Goal: Task Accomplishment & Management: Use online tool/utility

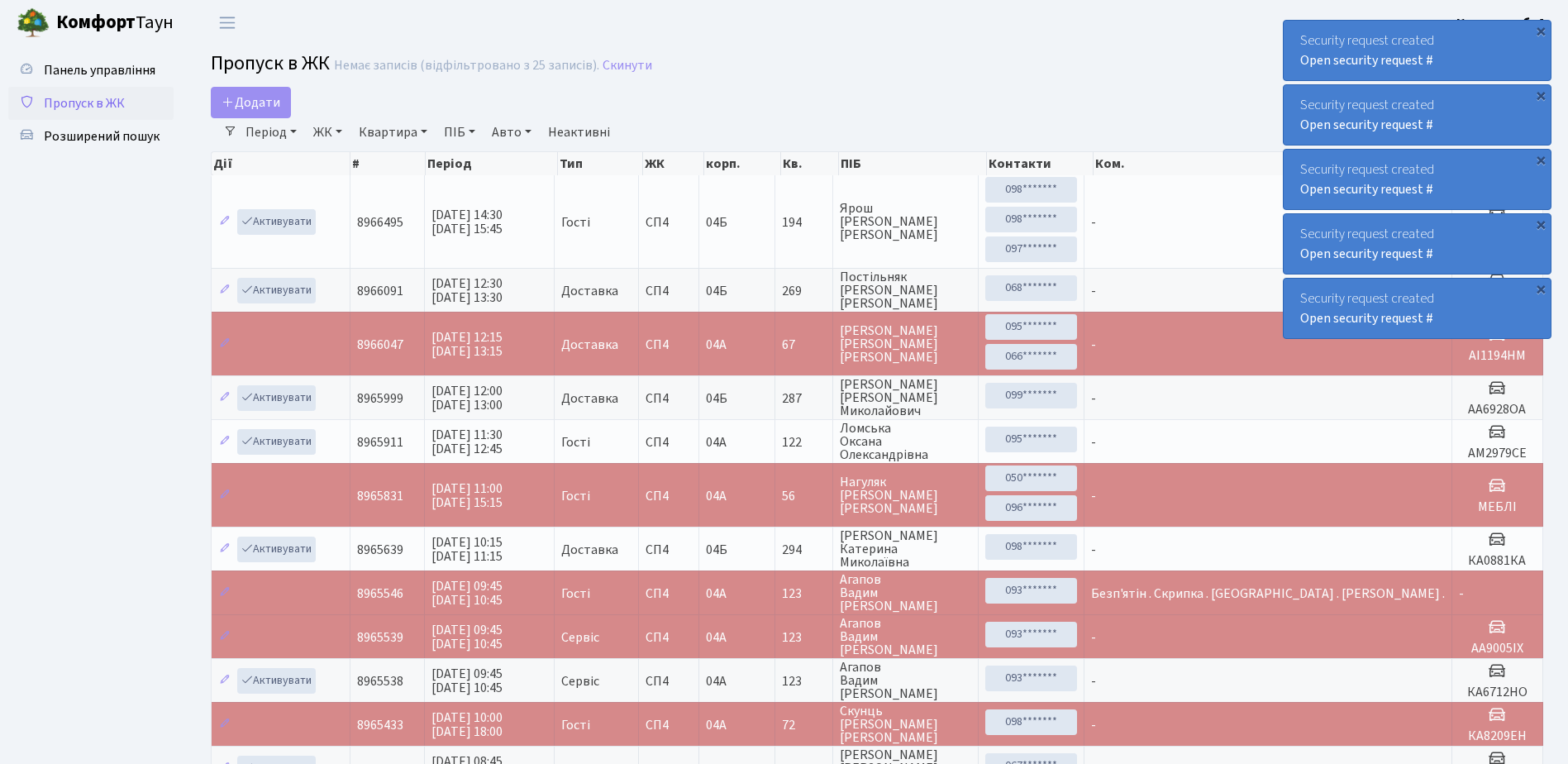
select select "25"
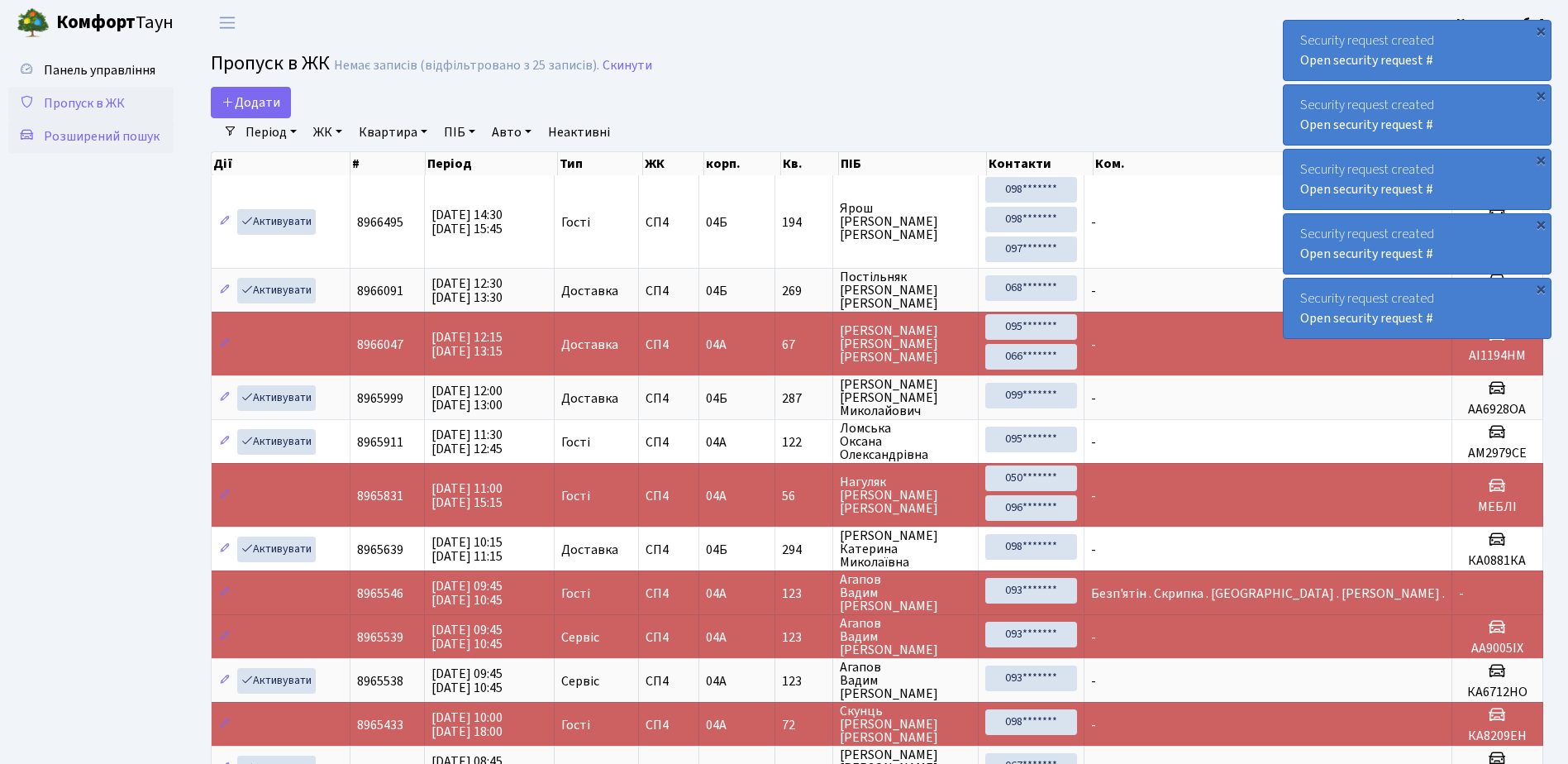
click at [93, 134] on span "Розширений пошук" at bounding box center [101, 136] width 116 height 18
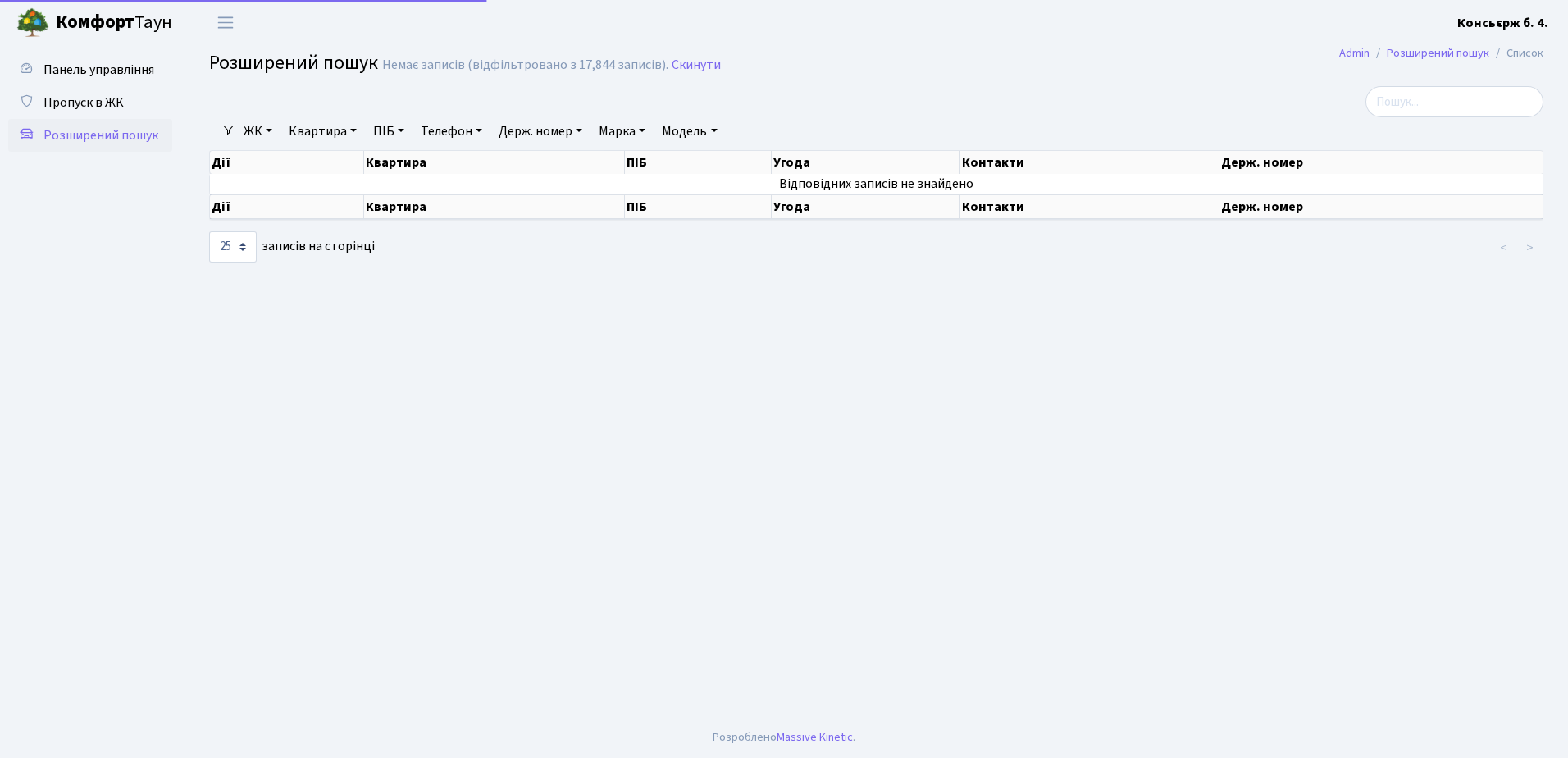
select select "25"
click at [87, 94] on span "Пропуск в ЖК" at bounding box center [83, 102] width 81 height 18
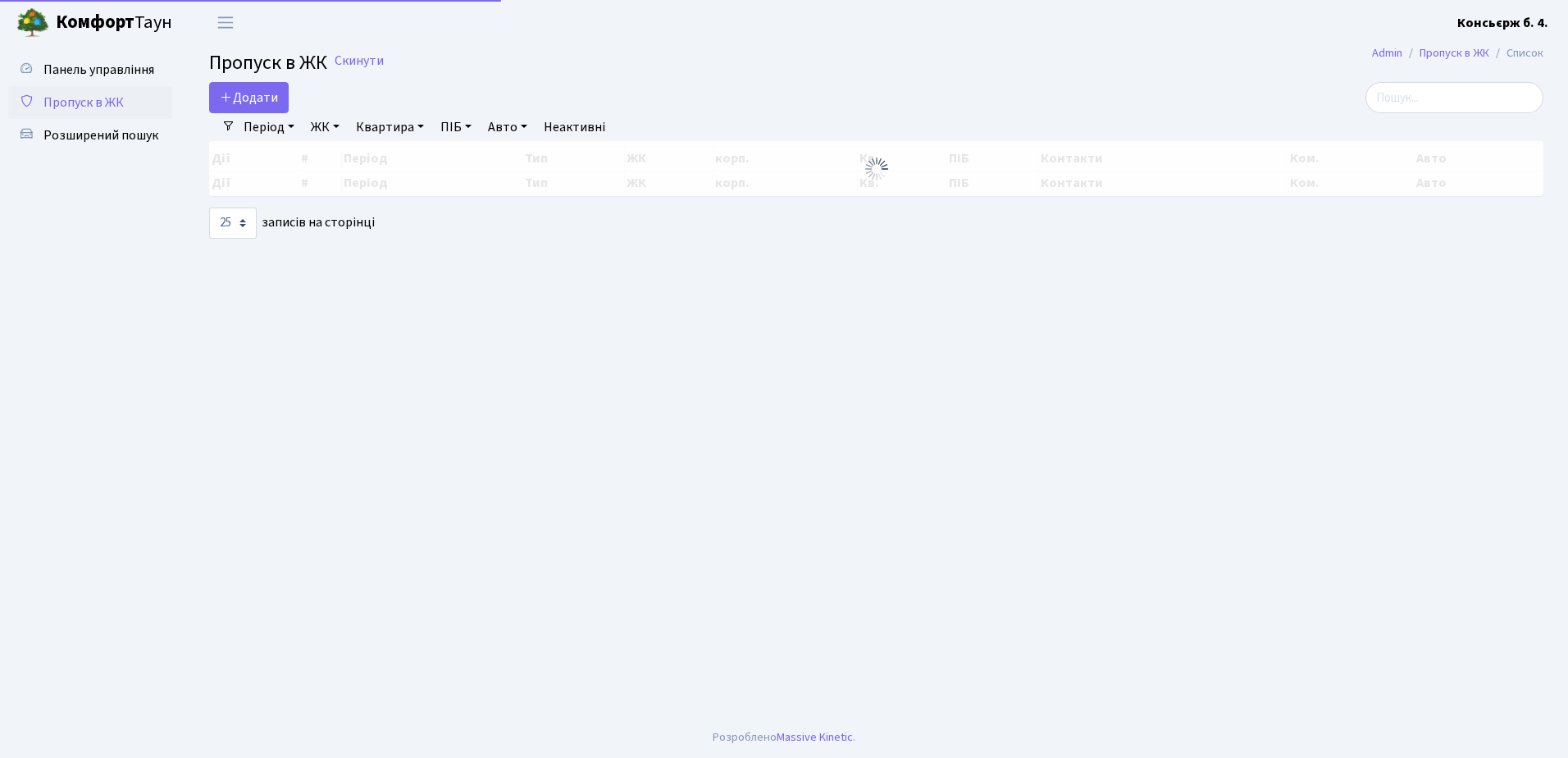
select select "25"
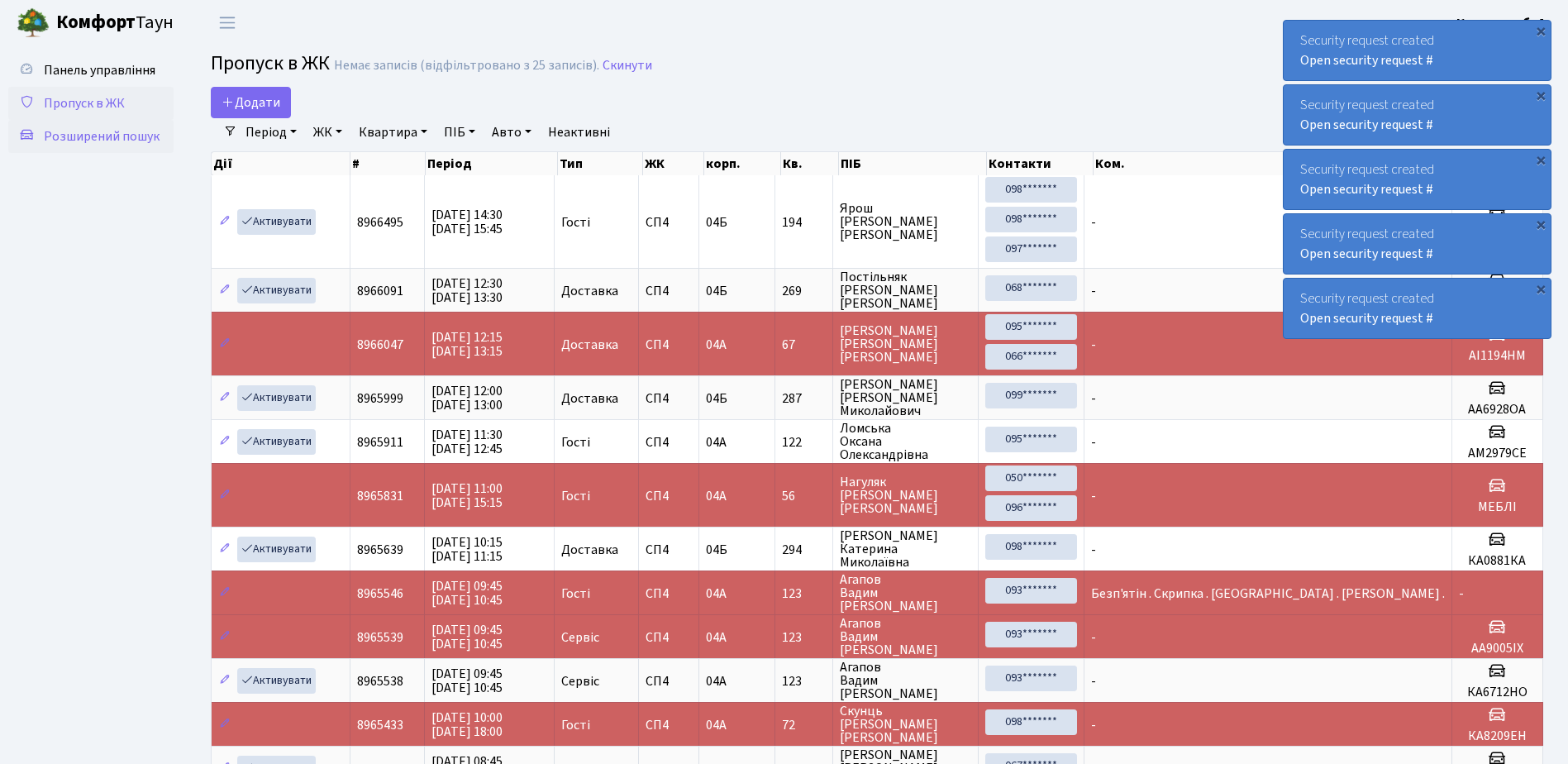
click at [91, 132] on span "Розширений пошук" at bounding box center [101, 136] width 116 height 18
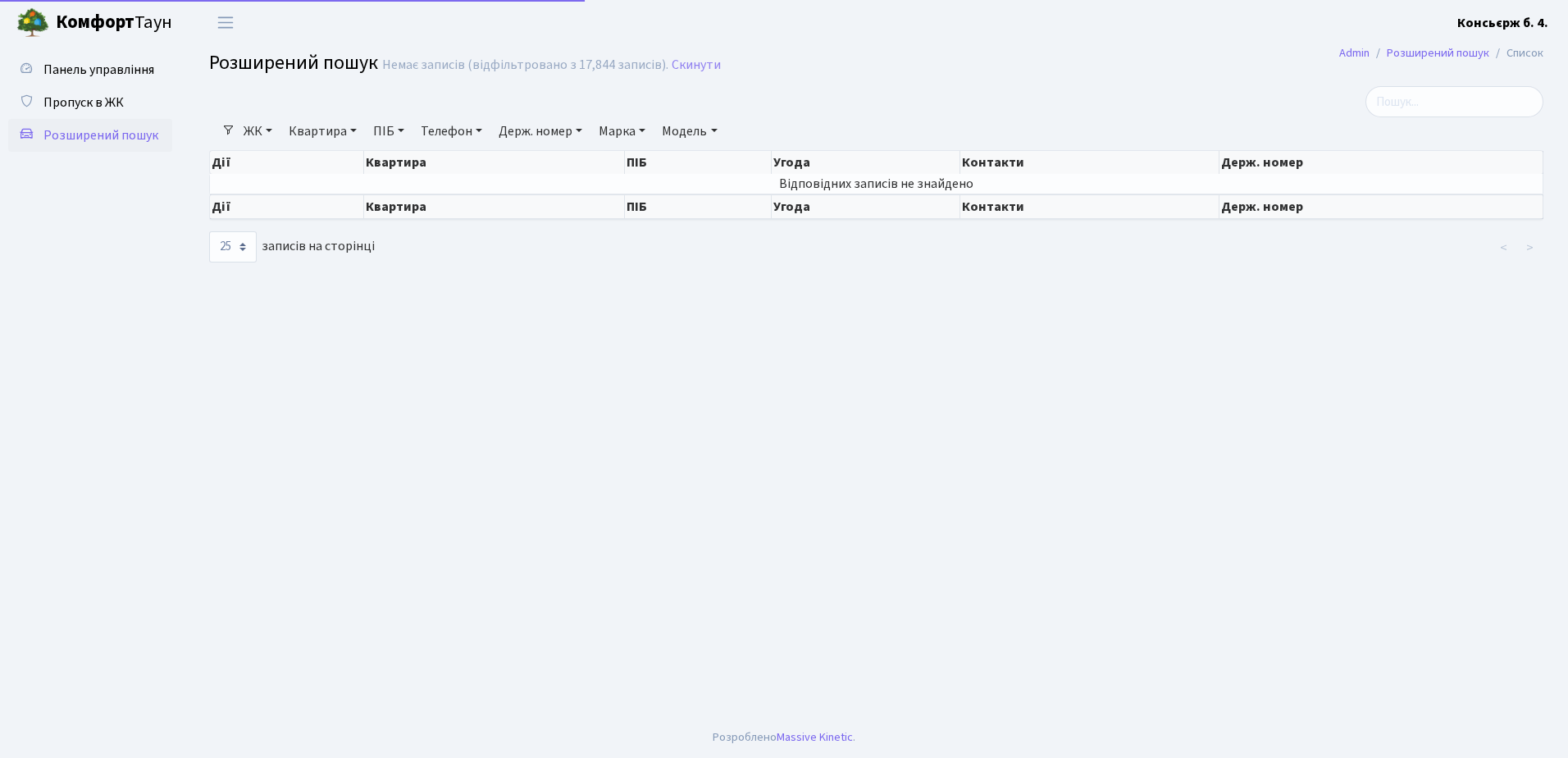
select select "25"
click at [90, 97] on span "Пропуск в ЖК" at bounding box center [83, 102] width 81 height 18
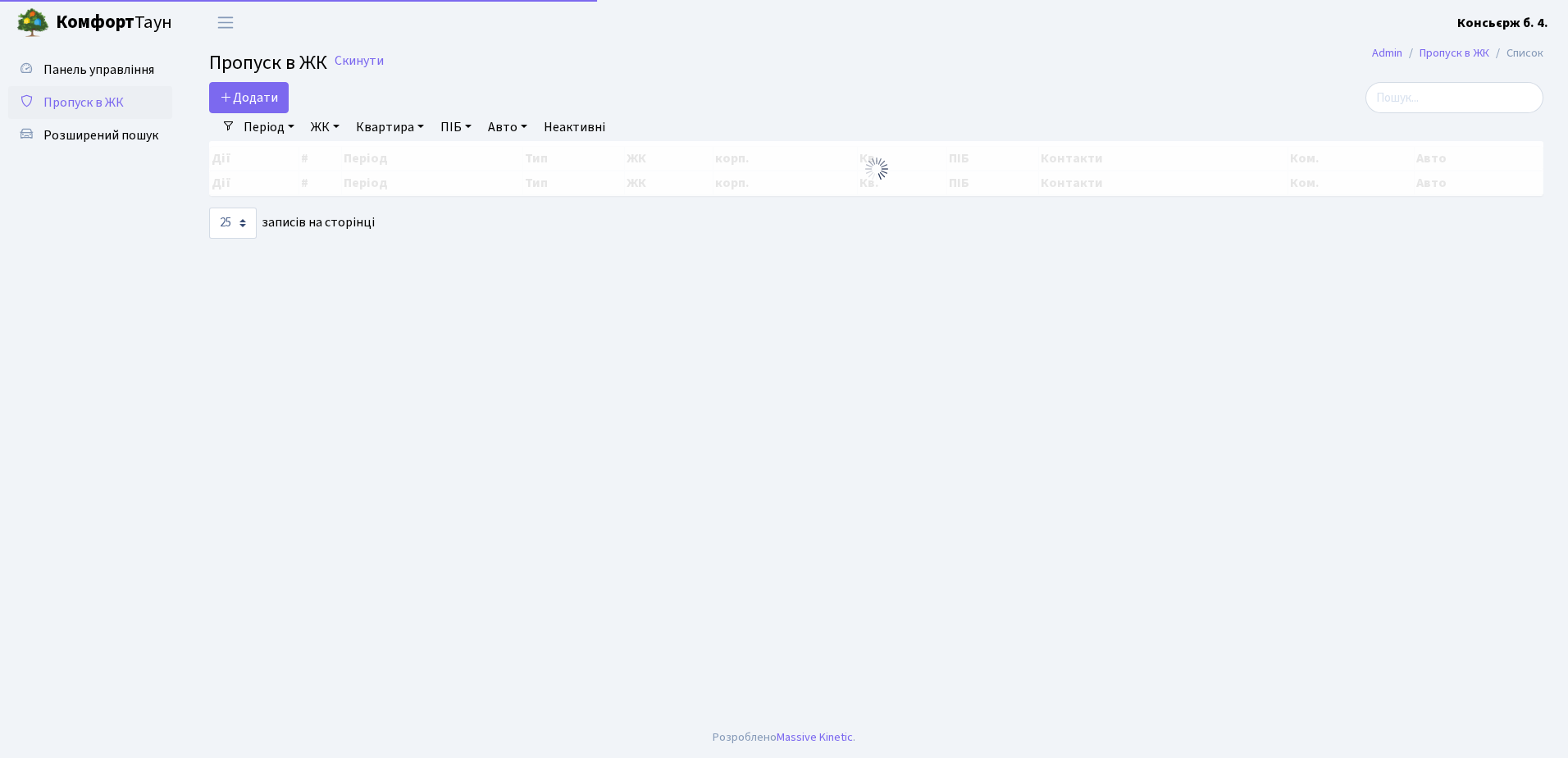
select select "25"
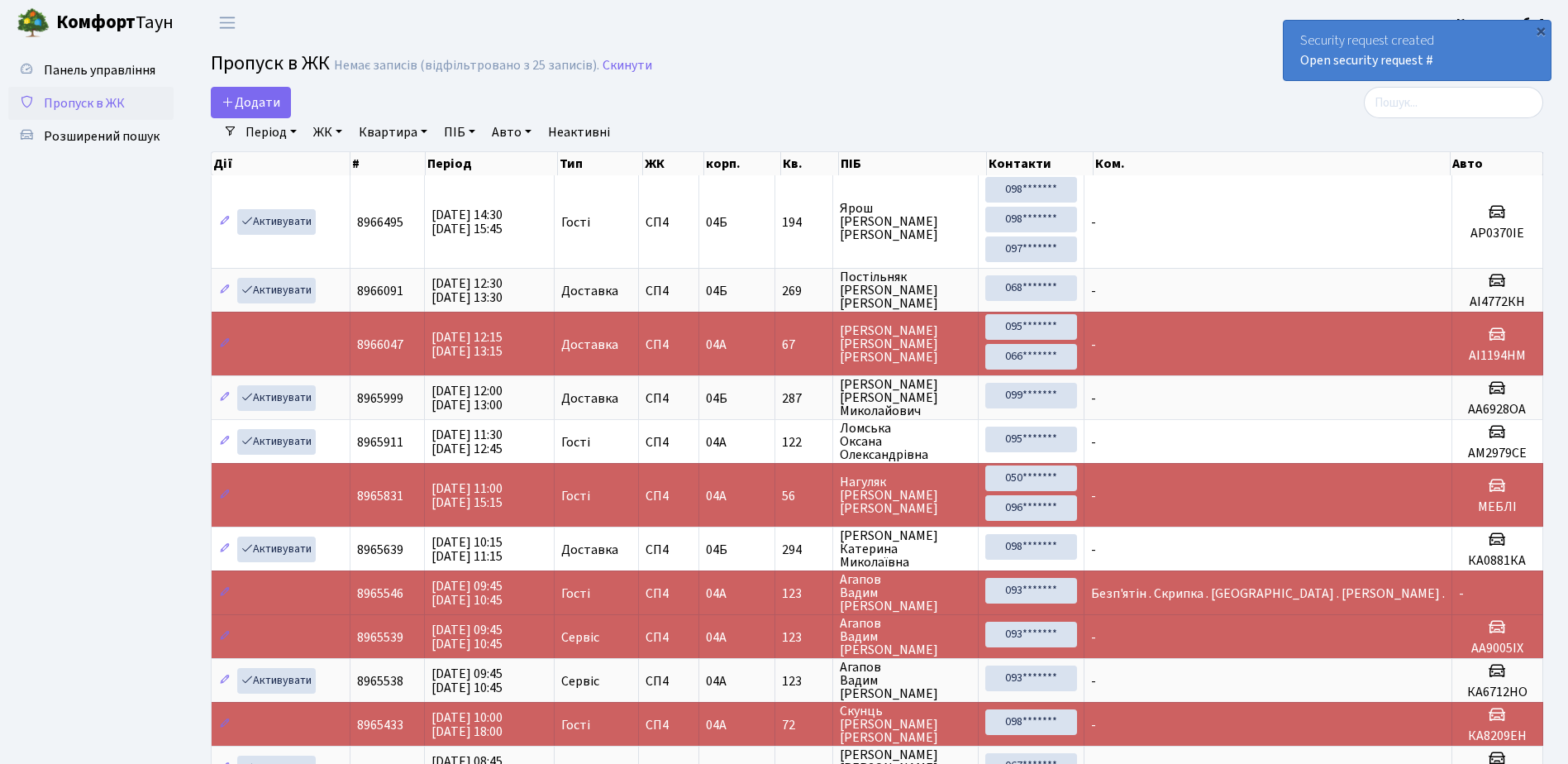
click at [1317, 32] on div "Security request created Open security request #" at bounding box center [1417, 51] width 267 height 60
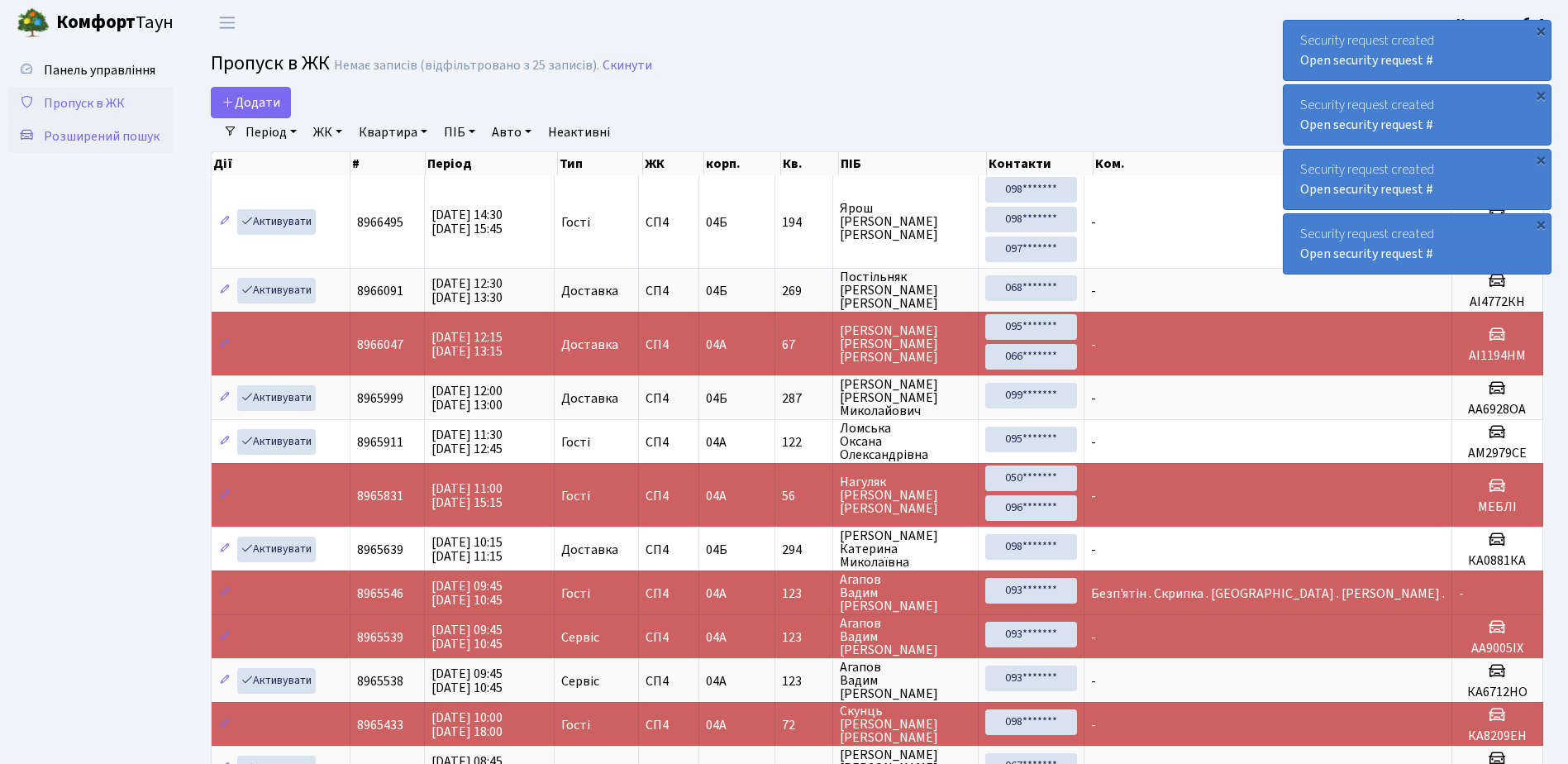
click at [84, 133] on span "Розширений пошук" at bounding box center [101, 136] width 116 height 18
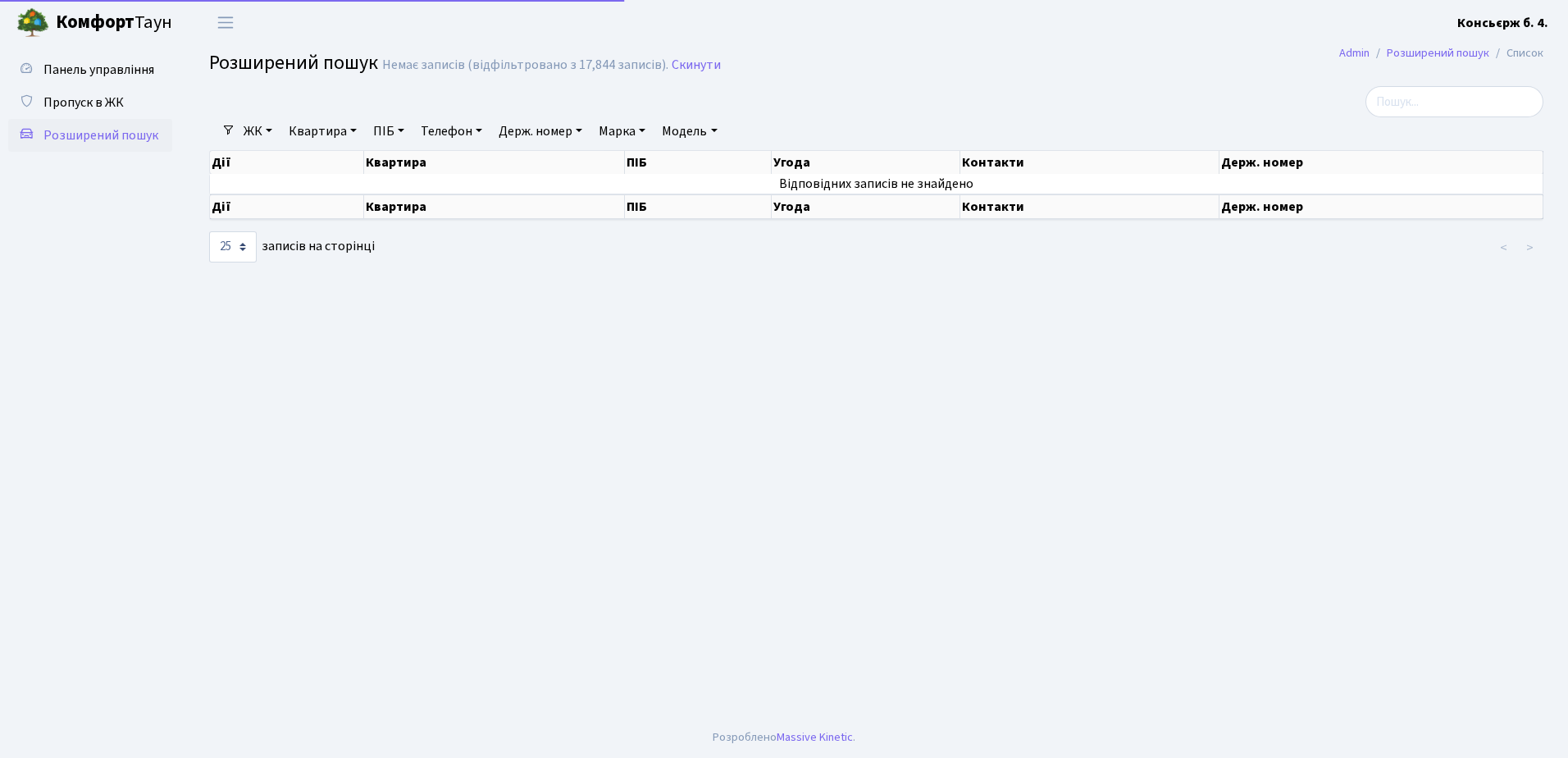
select select "25"
click at [83, 101] on span "Пропуск в ЖК" at bounding box center [83, 102] width 81 height 18
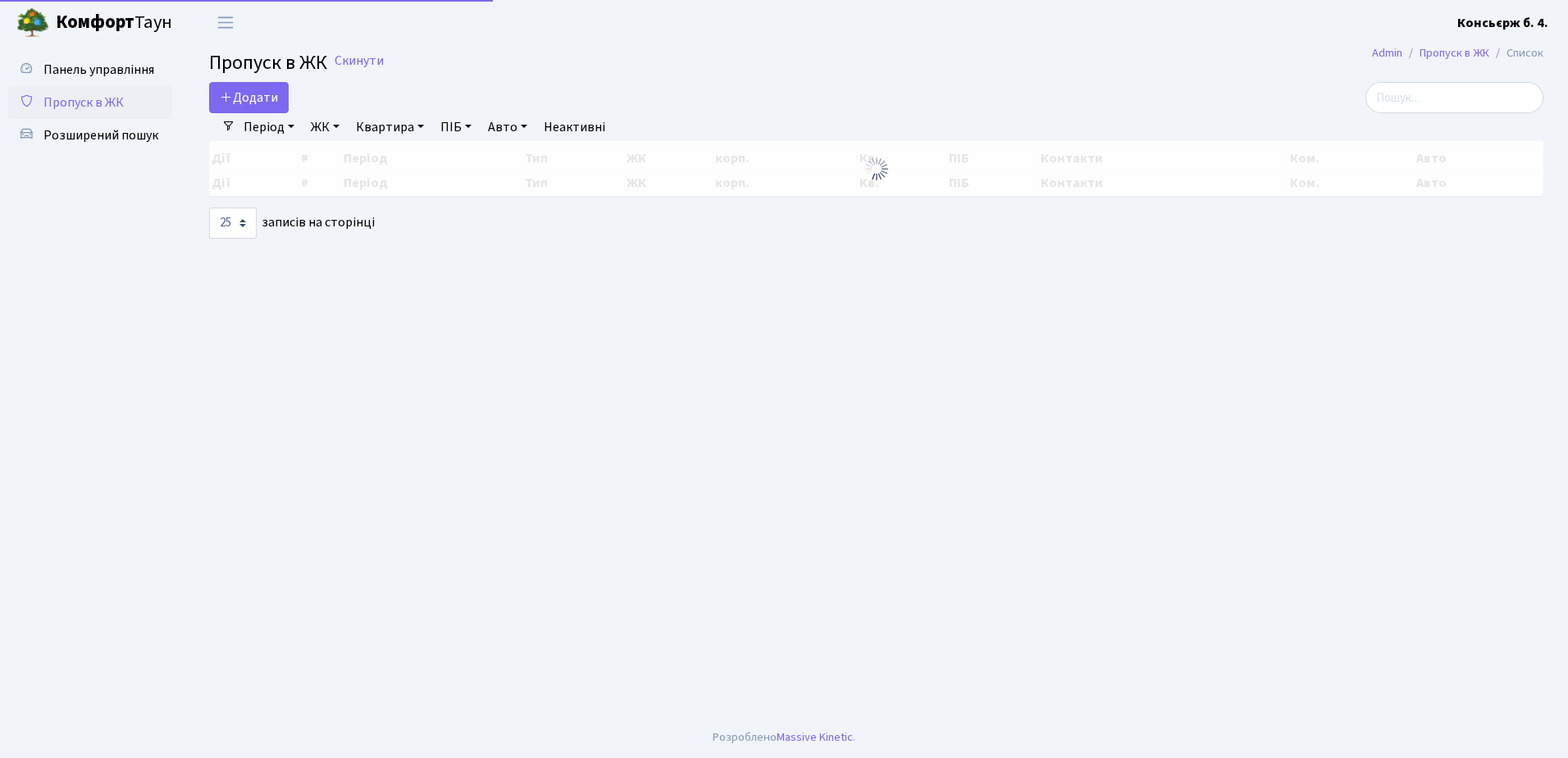
select select "25"
